Goal: Task Accomplishment & Management: Manage account settings

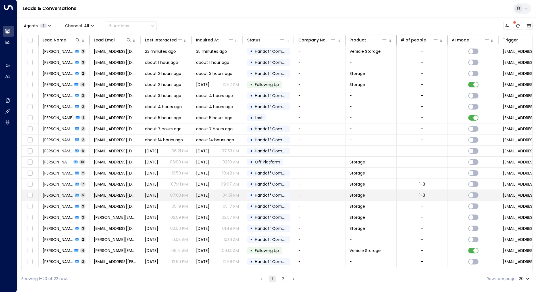
click at [154, 197] on td "[DATE] 07:03 PM" at bounding box center [166, 195] width 51 height 11
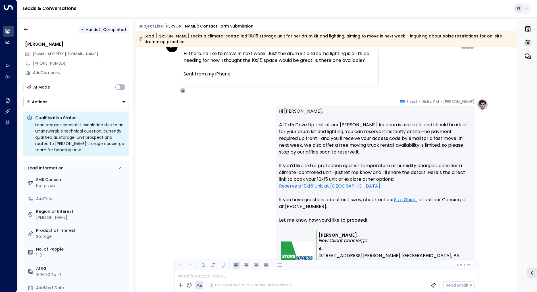
scroll to position [596, 0]
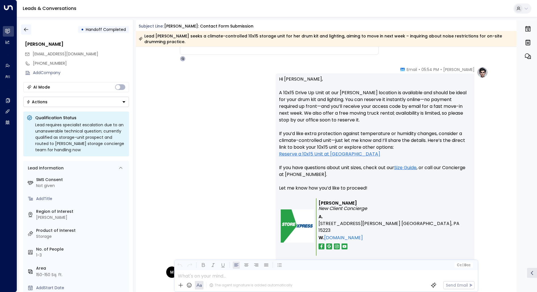
click at [27, 28] on icon "button" at bounding box center [26, 30] width 6 height 6
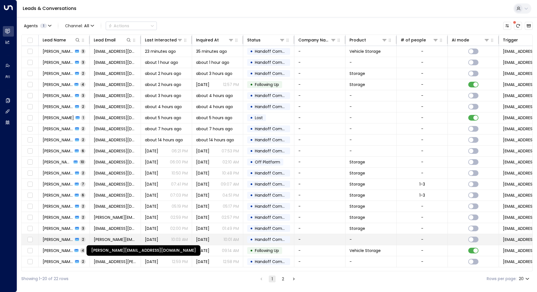
click at [118, 237] on span "[PERSON_NAME][EMAIL_ADDRESS][DOMAIN_NAME]" at bounding box center [115, 240] width 43 height 6
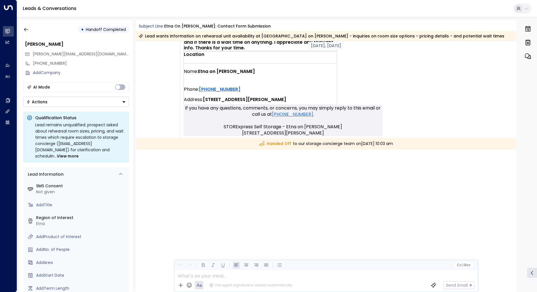
scroll to position [318, 0]
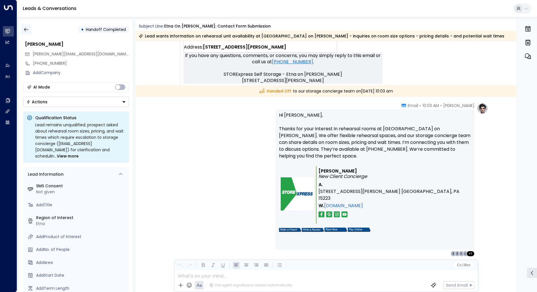
click at [23, 30] on icon "button" at bounding box center [26, 30] width 6 height 6
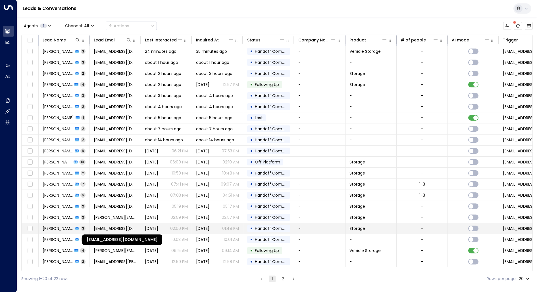
click at [107, 226] on span "[EMAIL_ADDRESS][DOMAIN_NAME]" at bounding box center [115, 229] width 43 height 6
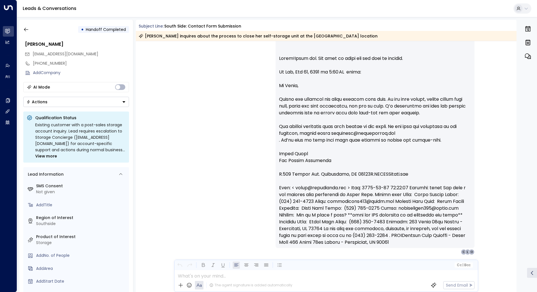
scroll to position [613, 0]
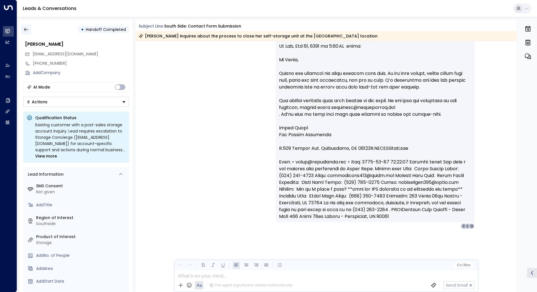
click at [26, 26] on button "button" at bounding box center [26, 29] width 10 height 10
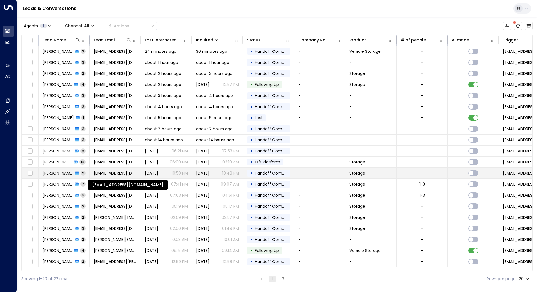
click at [111, 170] on span "[EMAIL_ADDRESS][DOMAIN_NAME]" at bounding box center [115, 173] width 43 height 6
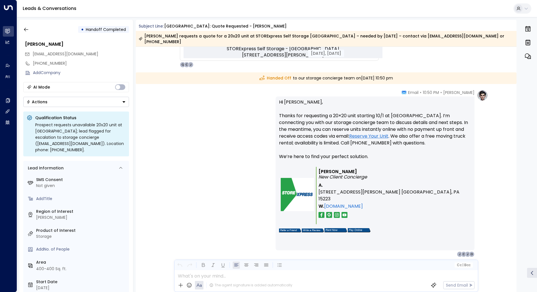
scroll to position [341, 0]
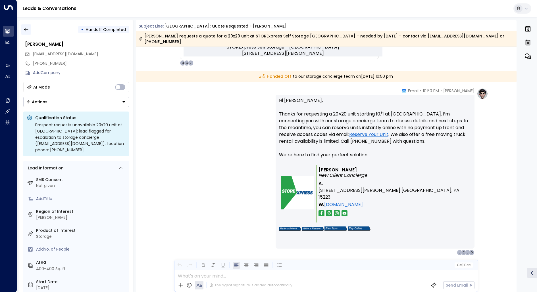
click at [25, 29] on icon "button" at bounding box center [26, 30] width 6 height 6
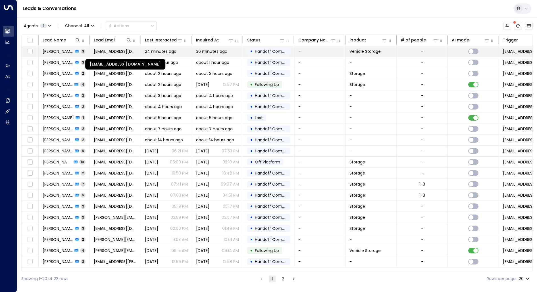
click at [107, 49] on span "[EMAIL_ADDRESS][DOMAIN_NAME]" at bounding box center [115, 52] width 43 height 6
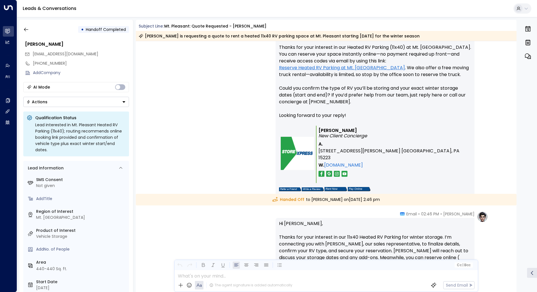
scroll to position [415, 0]
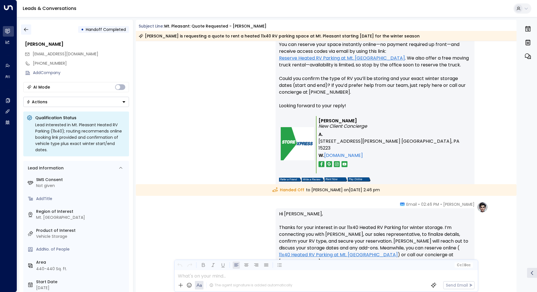
click at [27, 26] on button "button" at bounding box center [26, 29] width 10 height 10
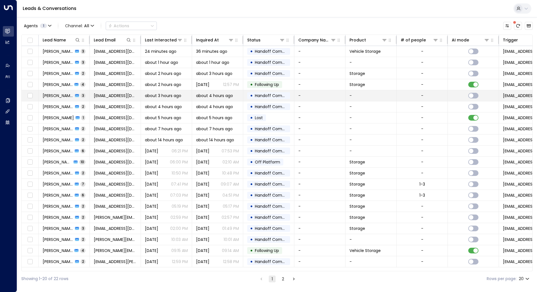
click at [60, 94] on span "[PERSON_NAME]" at bounding box center [58, 96] width 31 height 6
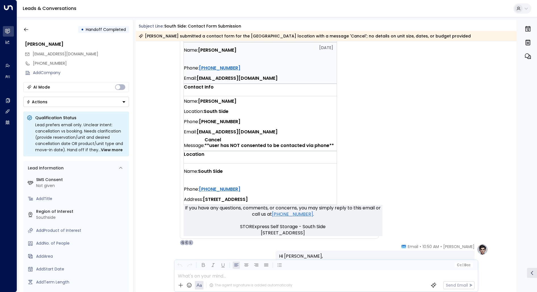
scroll to position [47, 0]
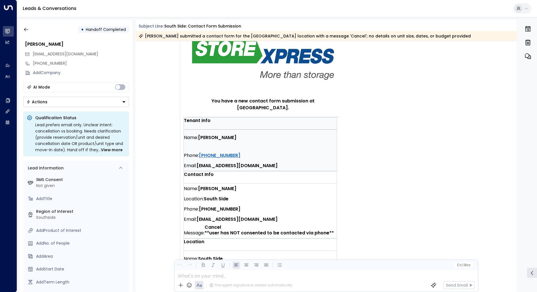
click at [32, 32] on div "• Handoff Completed" at bounding box center [76, 29] width 106 height 10
click at [29, 31] on button "button" at bounding box center [26, 29] width 10 height 10
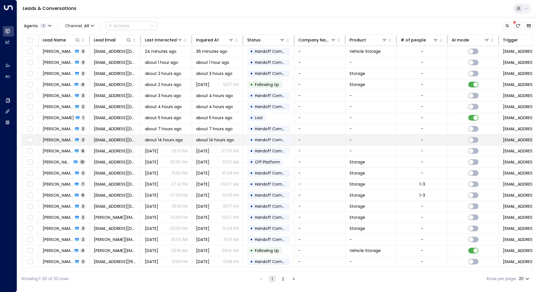
click at [50, 138] on span "[PERSON_NAME]" at bounding box center [58, 140] width 31 height 6
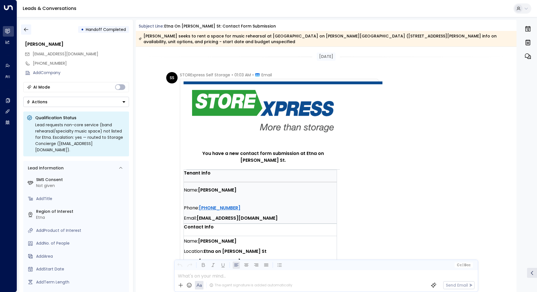
click at [25, 29] on icon "button" at bounding box center [26, 30] width 6 height 6
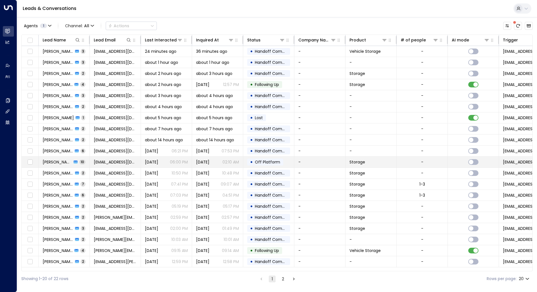
click at [51, 162] on span "[PERSON_NAME]" at bounding box center [57, 162] width 29 height 6
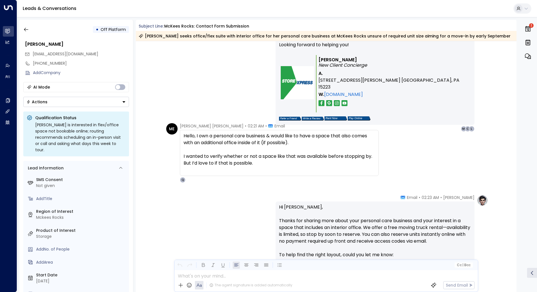
scroll to position [467, 0]
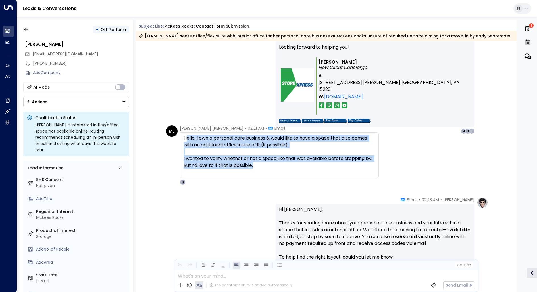
drag, startPoint x: 259, startPoint y: 174, endPoint x: 181, endPoint y: 146, distance: 83.7
click at [181, 146] on div "Hello, I own a personal care business & would like to have a space that also co…" at bounding box center [279, 155] width 199 height 46
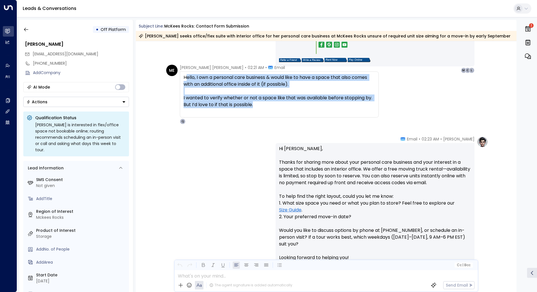
scroll to position [534, 0]
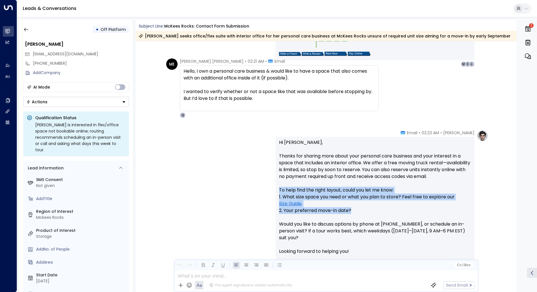
drag, startPoint x: 355, startPoint y: 213, endPoint x: 274, endPoint y: 187, distance: 85.4
click at [274, 187] on div "[PERSON_NAME] • 02:23 AM • Email Hi [PERSON_NAME], Thanks for sharing more abou…" at bounding box center [326, 234] width 324 height 208
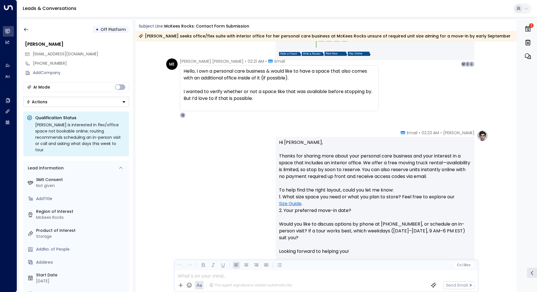
click at [261, 187] on div "[PERSON_NAME] • 02:23 AM • Email Hi [PERSON_NAME], Thanks for sharing more abou…" at bounding box center [326, 234] width 324 height 208
click at [20, 24] on div "• Off Platform [PERSON_NAME] [EMAIL_ADDRESS][DOMAIN_NAME] [PHONE_NUMBER] Add Co…" at bounding box center [76, 156] width 114 height 272
click at [23, 26] on button "button" at bounding box center [26, 29] width 10 height 10
